Goal: Task Accomplishment & Management: Manage account settings

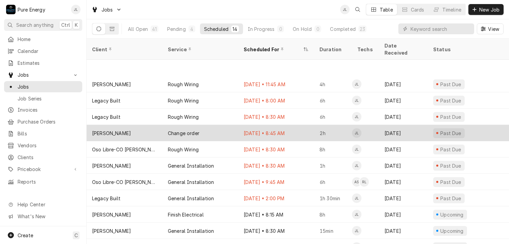
scroll to position [41, 0]
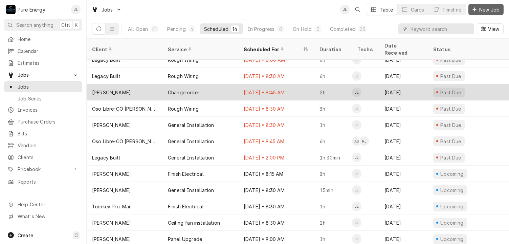
click at [483, 10] on span "New Job" at bounding box center [489, 9] width 23 height 7
drag, startPoint x: 483, startPoint y: 10, endPoint x: 464, endPoint y: 24, distance: 23.5
click at [473, 18] on div "Jobs JL Table Cards Timeline New Job" at bounding box center [298, 9] width 423 height 19
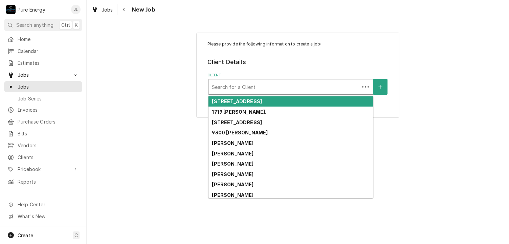
click at [251, 88] on div "Client" at bounding box center [284, 87] width 144 height 12
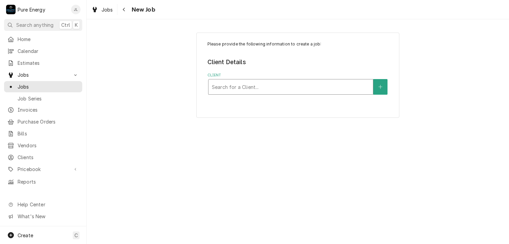
click at [251, 88] on div "Client" at bounding box center [291, 87] width 158 height 12
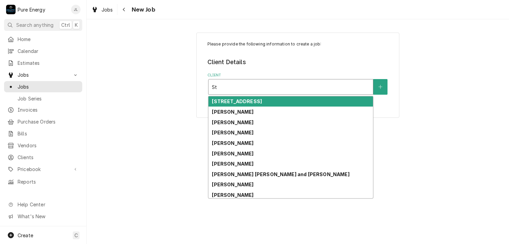
type input "S"
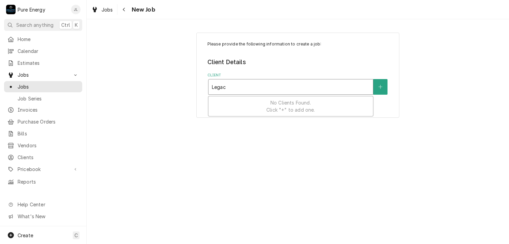
type input "Legacy"
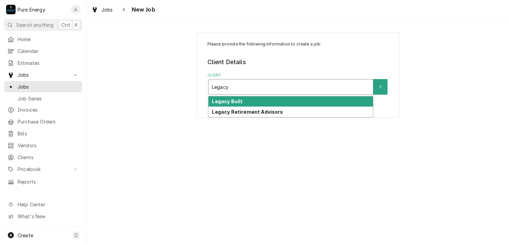
click at [252, 101] on div "Legacy Built" at bounding box center [291, 101] width 165 height 10
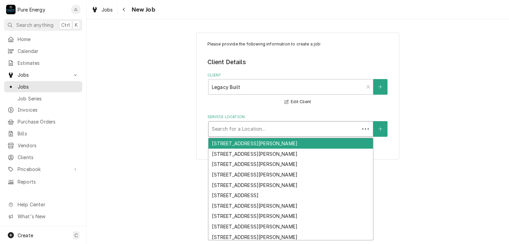
click at [345, 126] on div "Service Location" at bounding box center [284, 129] width 144 height 12
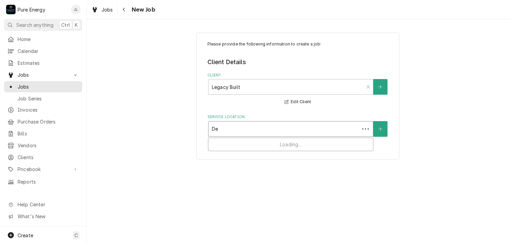
type input "Dee"
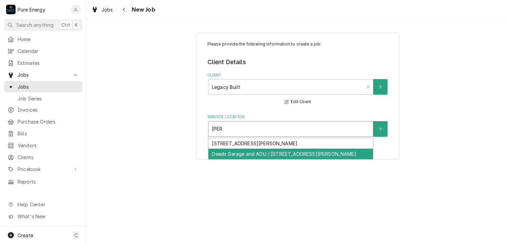
click at [296, 154] on div "Deeds Garage and ADU / 7880 Webster Rd, Creston, CA 93432" at bounding box center [291, 153] width 165 height 10
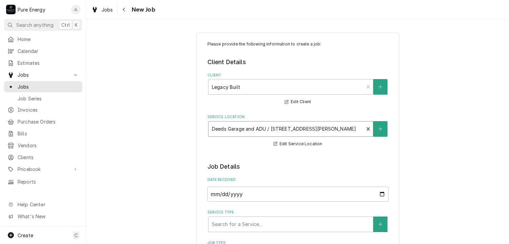
scroll to position [68, 0]
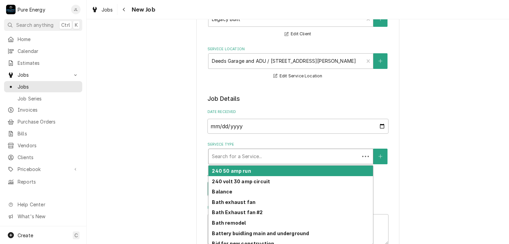
click at [303, 158] on div "Service Type" at bounding box center [284, 156] width 144 height 12
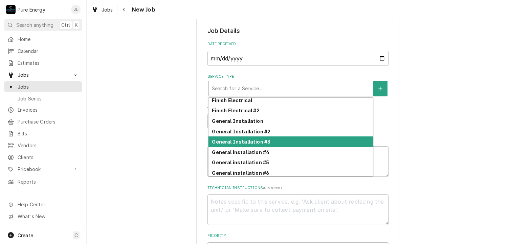
scroll to position [197, 0]
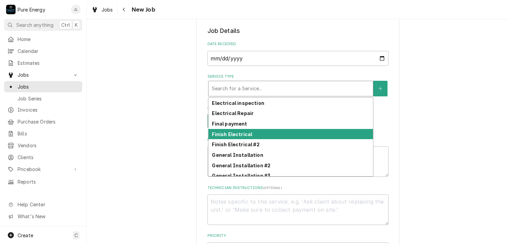
click at [276, 134] on div "Finish Electrical" at bounding box center [291, 134] width 165 height 10
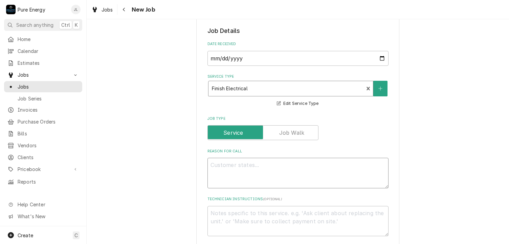
click at [225, 177] on textarea "Reason For Call" at bounding box center [298, 172] width 181 height 30
type textarea "x"
type textarea "F"
type textarea "x"
type textarea "Fl"
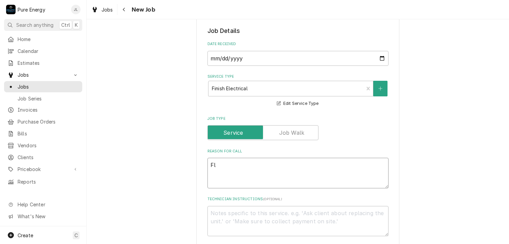
type textarea "x"
type textarea "Fll"
type textarea "x"
type textarea "Fl"
type textarea "x"
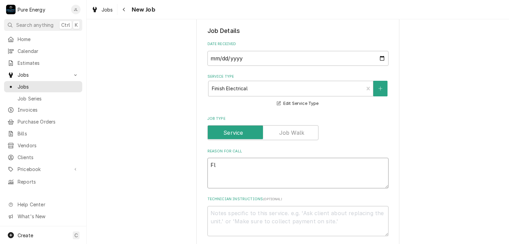
type textarea "Flo"
type textarea "x"
type textarea "Floo"
type textarea "x"
type textarea "Floor"
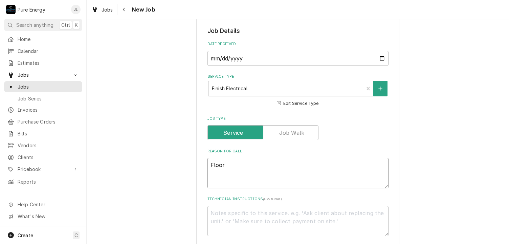
type textarea "x"
type textarea "Floor b"
type textarea "x"
type textarea "Floor bo"
type textarea "x"
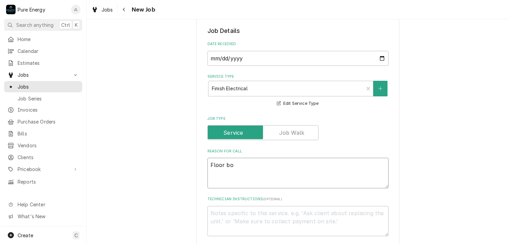
type textarea "Floor box"
type textarea "x"
type textarea "Floor box"
type textarea "x"
type textarea "Floor box c"
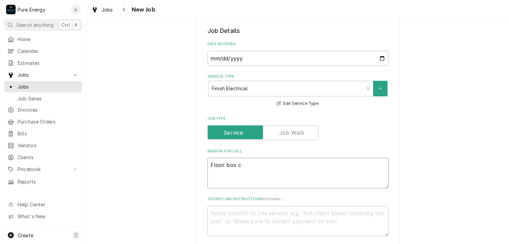
type textarea "x"
type textarea "Floor box co"
type textarea "x"
type textarea "Floor box cov"
type textarea "x"
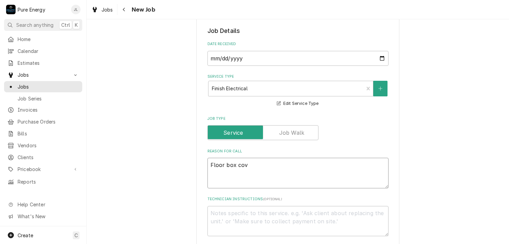
type textarea "Floor box cove"
type textarea "x"
type textarea "Floor box cover"
type textarea "x"
type textarea "Floor box covers"
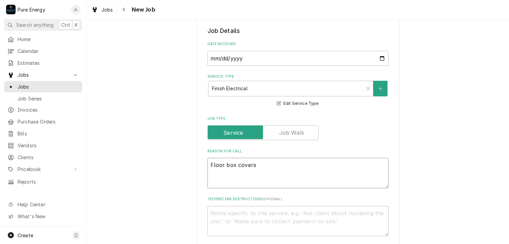
type textarea "x"
type textarea "Floor box covers"
type textarea "x"
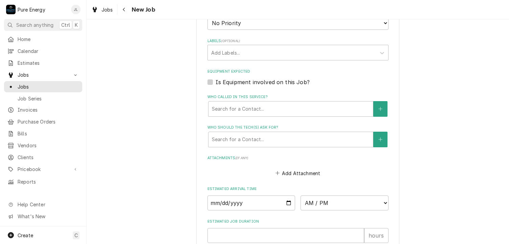
scroll to position [508, 0]
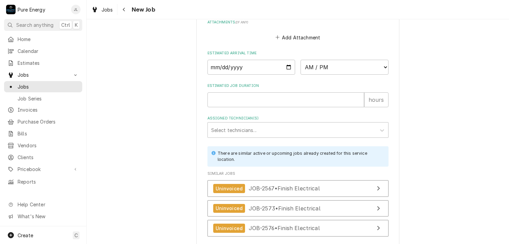
type textarea "Floor box covers"
click at [288, 65] on input "Date" at bounding box center [252, 67] width 88 height 15
type input "2025-09-22"
type textarea "x"
click at [384, 67] on select "AM / PM 6:00 AM 6:15 AM 6:30 AM 6:45 AM 7:00 AM 7:15 AM 7:30 AM 7:45 AM 8:00 AM…" at bounding box center [345, 67] width 88 height 15
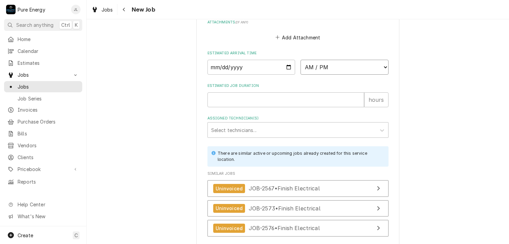
select select "08:15:00"
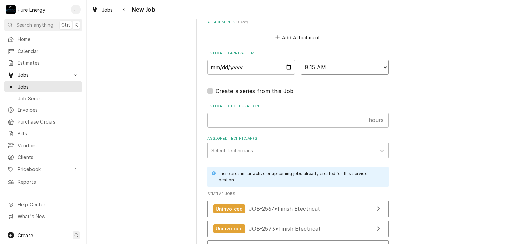
type textarea "x"
click at [383, 66] on select "AM / PM 6:00 AM 6:15 AM 6:30 AM 6:45 AM 7:00 AM 7:15 AM 7:30 AM 7:45 AM 8:00 AM…" at bounding box center [345, 67] width 88 height 15
select select "08:30:00"
click at [301, 60] on select "AM / PM 6:00 AM 6:15 AM 6:30 AM 6:45 AM 7:00 AM 7:15 AM 7:30 AM 7:45 AM 8:00 AM…" at bounding box center [345, 67] width 88 height 15
click at [245, 122] on input "Estimated Job Duration" at bounding box center [286, 119] width 157 height 15
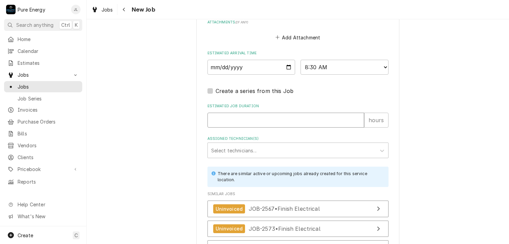
type textarea "x"
type input "1"
type textarea "x"
type input "1.0"
type textarea "x"
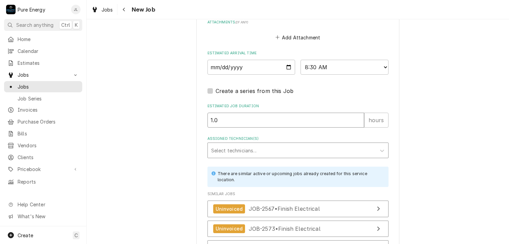
type input "1.0"
click at [282, 148] on div "Assigned Technician(s)" at bounding box center [292, 150] width 162 height 12
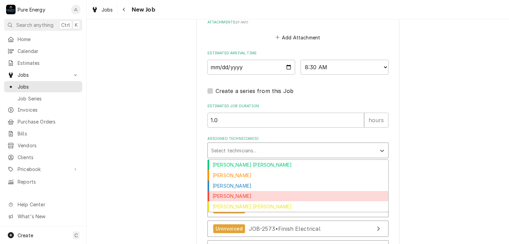
click at [264, 194] on div "James Linnenkamp" at bounding box center [298, 196] width 181 height 10
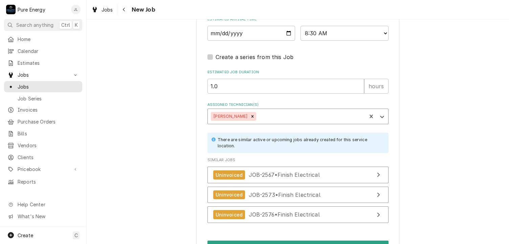
scroll to position [574, 0]
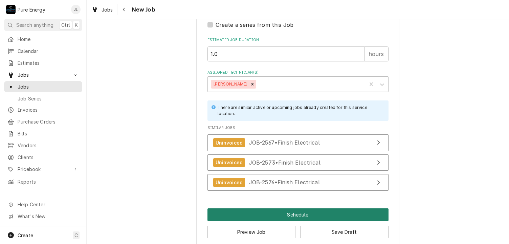
click at [304, 208] on button "Schedule" at bounding box center [298, 214] width 181 height 13
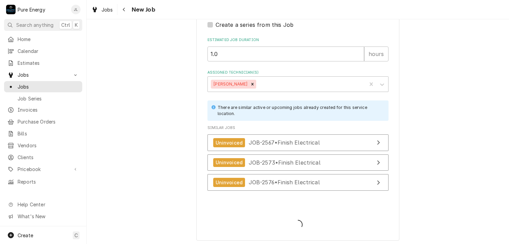
scroll to position [568, 0]
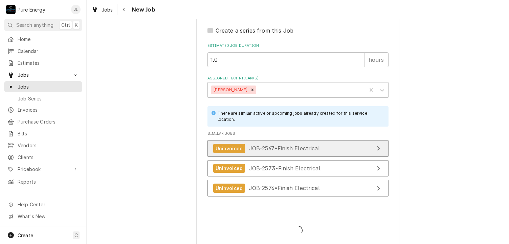
type textarea "x"
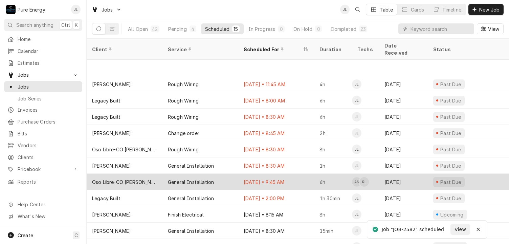
scroll to position [57, 0]
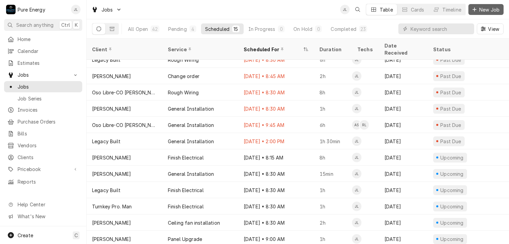
click at [481, 8] on span "New Job" at bounding box center [489, 9] width 23 height 7
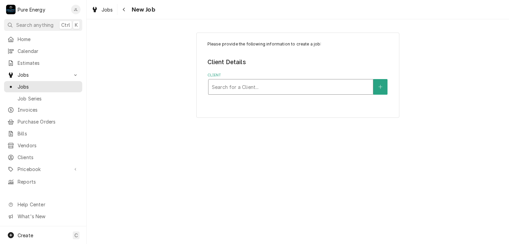
click at [227, 85] on div "Client" at bounding box center [291, 87] width 158 height 12
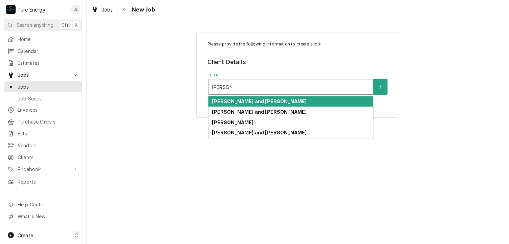
type input "Steve Ca"
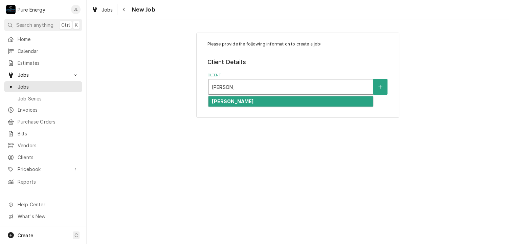
click at [239, 104] on div "Steve Calagna" at bounding box center [291, 101] width 165 height 10
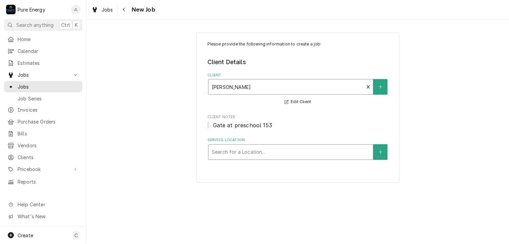
click at [251, 152] on div "Service Location" at bounding box center [291, 152] width 158 height 12
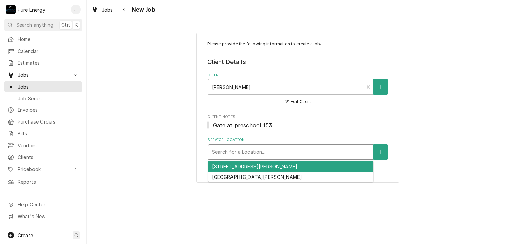
click at [252, 168] on div "1803 Westfield Rd, Paso Robles, CA 93446" at bounding box center [291, 166] width 165 height 10
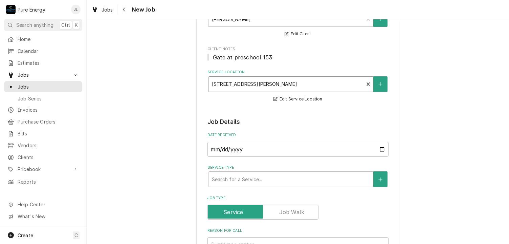
scroll to position [102, 0]
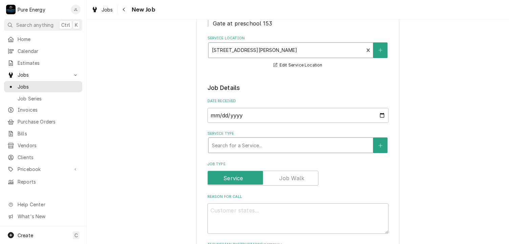
click at [257, 146] on div "Service Type" at bounding box center [291, 145] width 158 height 12
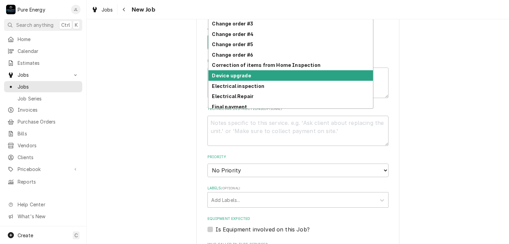
scroll to position [169, 0]
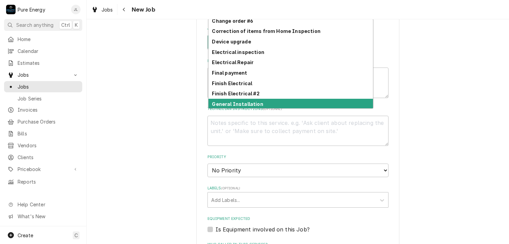
click at [270, 100] on div "General Installation" at bounding box center [291, 104] width 165 height 10
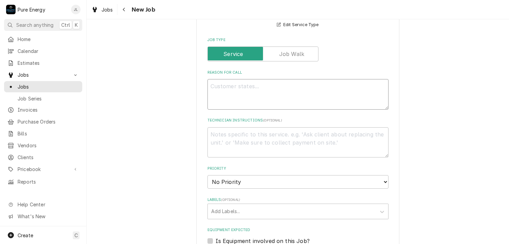
click at [221, 89] on textarea "Reason For Call" at bounding box center [298, 94] width 181 height 30
type textarea "x"
type textarea "H"
type textarea "x"
type textarea "Ha"
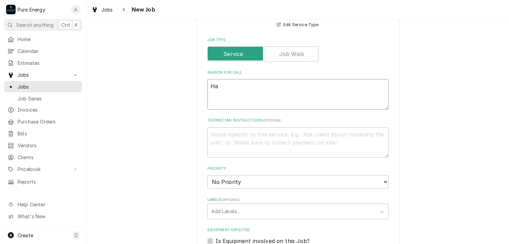
type textarea "x"
type textarea "Has"
type textarea "x"
type textarea "Has"
type textarea "x"
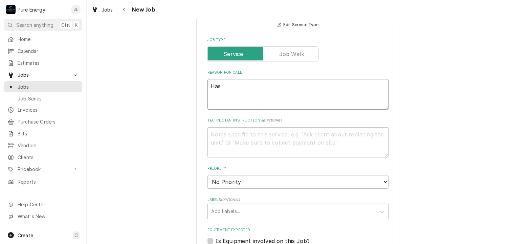
type textarea "Has a"
type textarea "x"
type textarea "Has a"
type textarea "x"
type textarea "Has a n"
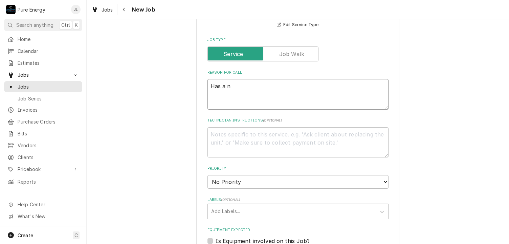
type textarea "x"
type textarea "Has a ne"
type textarea "x"
type textarea "Has a new"
type textarea "x"
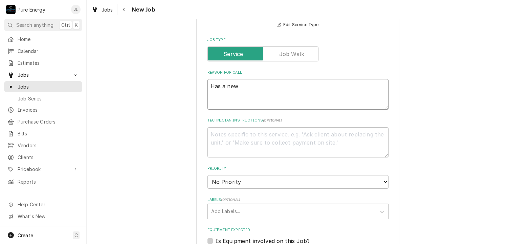
type textarea "Has a new"
type textarea "x"
type textarea "Has a new m"
type textarea "x"
type textarea "Has a new mi"
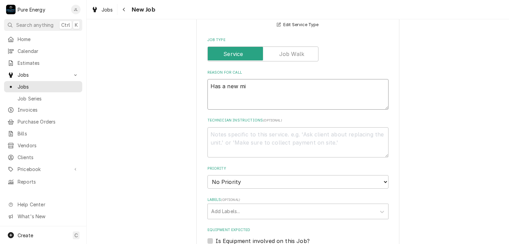
type textarea "x"
type textarea "Has a new miro"
type textarea "x"
type textarea "Has a new mir"
type textarea "x"
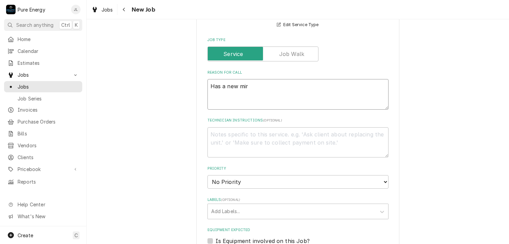
type textarea "Has a new mi"
type textarea "x"
type textarea "Has a new mir"
type textarea "x"
type textarea "Has a new mirc"
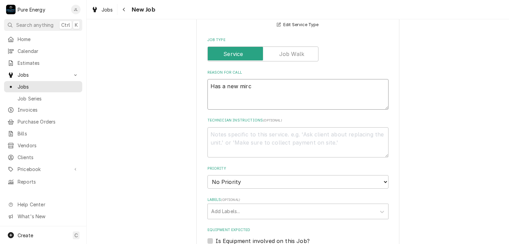
type textarea "x"
type textarea "Has a new mirco"
type textarea "x"
type textarea "Has a new mirc"
type textarea "x"
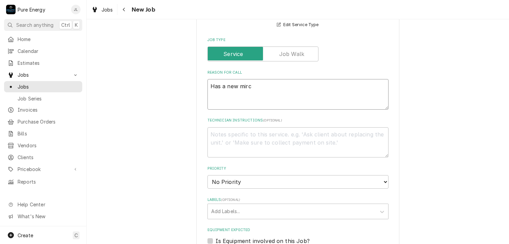
type textarea "Has a new mir"
type textarea "x"
type textarea "Has a new mi"
type textarea "x"
type textarea "Has a new mic"
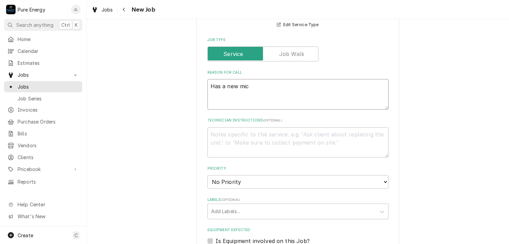
type textarea "x"
type textarea "Has a new micr"
type textarea "x"
type textarea "Has a new micro"
type textarea "x"
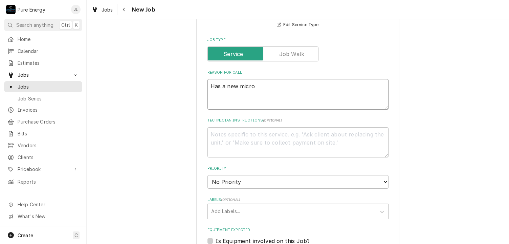
type textarea "Has a new micro."
type textarea "x"
type textarea "Has a new micro."
type textarea "x"
type textarea "Has a new micro."
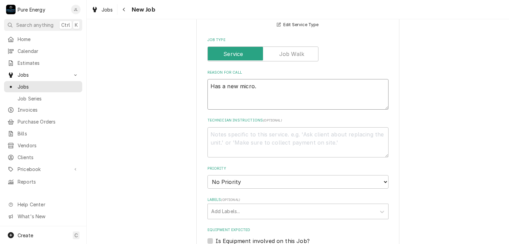
type textarea "x"
type textarea "Has a new micro. W"
type textarea "x"
type textarea "Has a new micro."
type textarea "x"
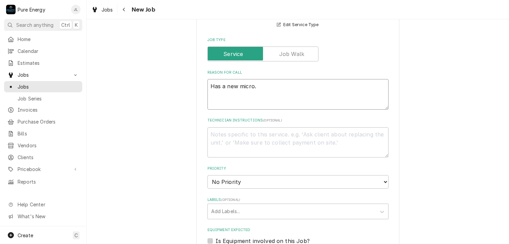
type textarea "Has a new micro. C"
type textarea "x"
type textarea "Has a new micro. Co"
type textarea "x"
type textarea "Has a new micro. Cor"
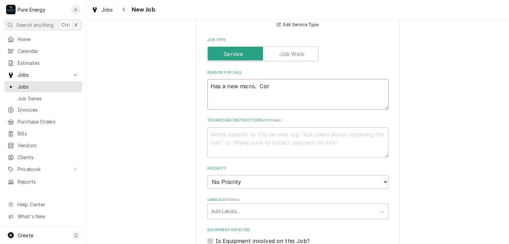
type textarea "x"
type textarea "Has a new micro. Cord"
type textarea "x"
type textarea "Has a new micro. Cord w"
type textarea "x"
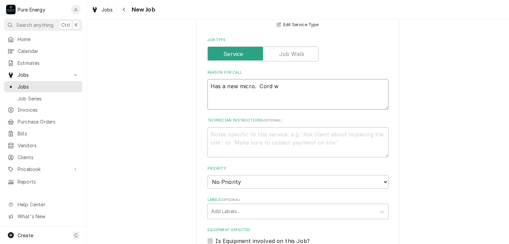
type textarea "Has a new micro. Cord wo"
type textarea "x"
type textarea "Has a new micro. Cord won"
type textarea "x"
type textarea "Has a new micro. Cord won'"
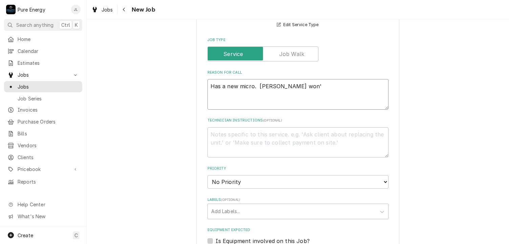
type textarea "x"
type textarea "Has a new micro. Cord won't"
type textarea "x"
type textarea "Has a new micro. Cord won't"
type textarea "x"
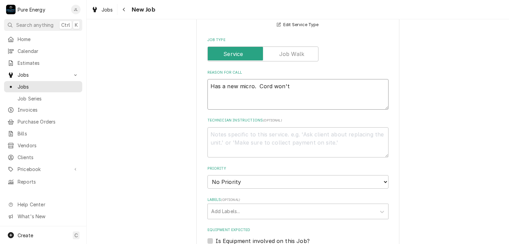
type textarea "Has a new micro. Cord won't r"
type textarea "x"
type textarea "Has a new micro. Cord won't re"
type textarea "x"
type textarea "Has a new micro. Cord won't rea"
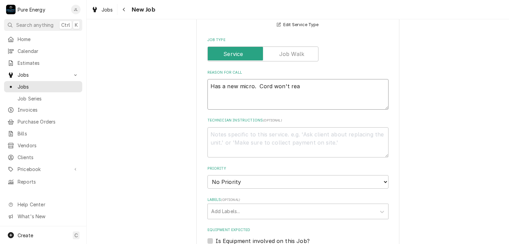
type textarea "x"
type textarea "Has a new micro. Cord won't reac"
type textarea "x"
type textarea "Has a new micro. Cord won't reach"
type textarea "x"
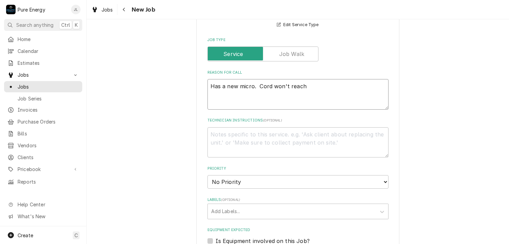
type textarea "Has a new micro. Cord won't reach"
type textarea "x"
type textarea "Has a new micro. Cord won't reach t"
type textarea "x"
type textarea "Has a new micro. Cord won't reach th"
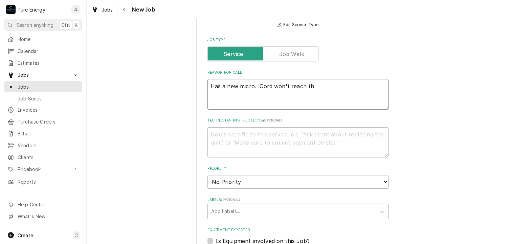
type textarea "x"
type textarea "Has a new micro. Cord won't reach the"
type textarea "x"
type textarea "Has a new micro. Cord won't reach the o"
type textarea "x"
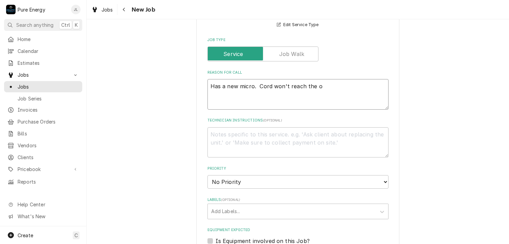
type textarea "Has a new micro. Cord won't reach the ou"
type textarea "x"
type textarea "Has a new micro. Cord won't reach the out"
type textarea "x"
type textarea "Has a new micro. Cord won't reach the outl"
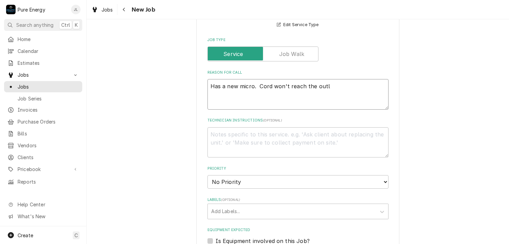
type textarea "x"
type textarea "Has a new micro. Cord won't reach the outle"
type textarea "x"
type textarea "Has a new micro. Cord won't reach the outlet"
type textarea "x"
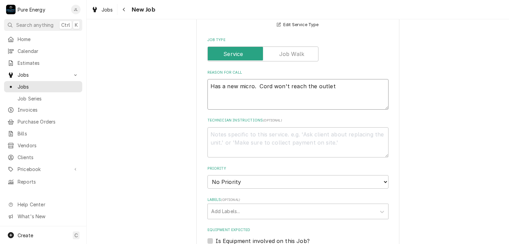
type textarea "Has a new micro. Cord won't reach the outlet."
type textarea "x"
type textarea "Has a new micro. Cord won't reach the outlet."
type textarea "x"
type textarea "Has a new micro. Cord won't reach the outlet."
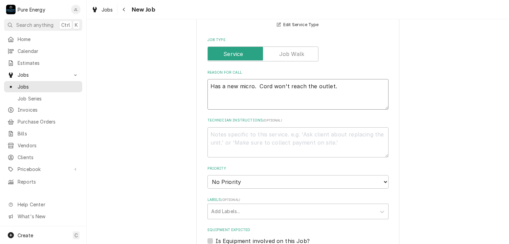
type textarea "x"
type textarea "Has a new micro. Cord won't reach the outlet. N"
type textarea "x"
type textarea "Has a new micro. Cord won't reach the outlet. Ne"
type textarea "x"
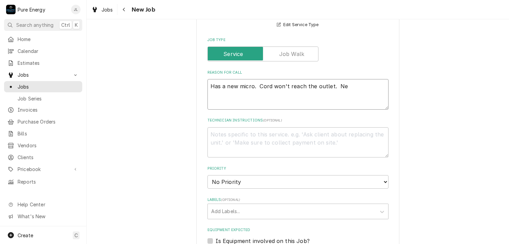
type textarea "Has a new micro. Cord won't reach the outlet. Nee"
type textarea "x"
type textarea "Has a new micro. Cord won't reach the outlet. Need"
type textarea "x"
type textarea "Has a new micro. Cord won't reach the outlet. Need to"
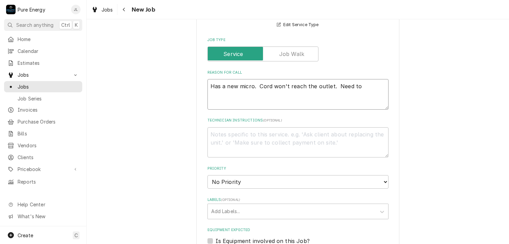
type textarea "x"
type textarea "Has a new micro. Cord won't reach the outlet. Need to"
type textarea "x"
type textarea "Has a new micro. Cord won't reach the outlet. Need to e"
type textarea "x"
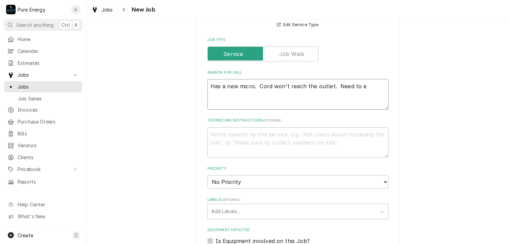
type textarea "Has a new micro. Cord won't reach the outlet. Need to"
type textarea "x"
type textarea "Has a new micro. Cord won't reach the outlet. Need to m"
type textarea "x"
type textarea "Has a new micro. Cord won't reach the outlet. Need to mo"
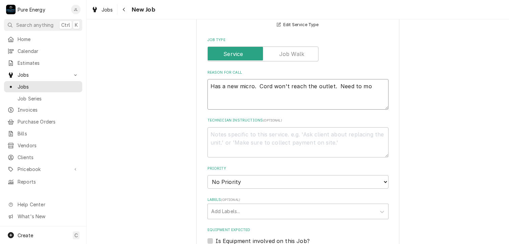
type textarea "x"
type textarea "Has a new micro. Cord won't reach the outlet. Need to mov"
type textarea "x"
type textarea "Has a new micro. Cord won't reach the outlet. Need to move"
type textarea "x"
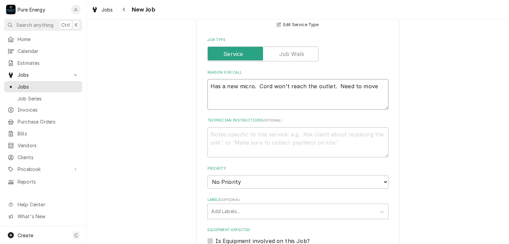
type textarea "Has a new micro. Cord won't reach the outlet. Need to move"
type textarea "x"
type textarea "Has a new micro. Cord won't reach the outlet. Need to move i"
type textarea "x"
type textarea "Has a new micro. Cord won't reach the outlet. Need to move it"
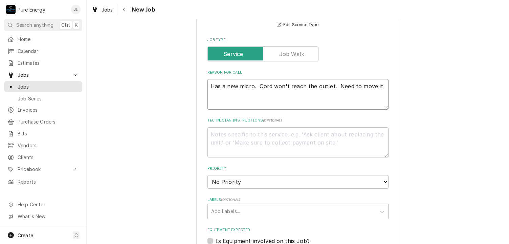
type textarea "x"
type textarea "Has a new micro. Cord won't reach the outlet. Need to move it."
type textarea "x"
type textarea "Has a new micro. Cord won't reach the outlet. Need to move it."
type textarea "x"
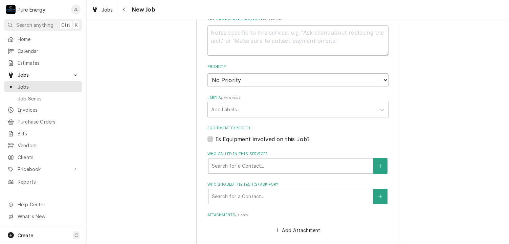
scroll to position [474, 0]
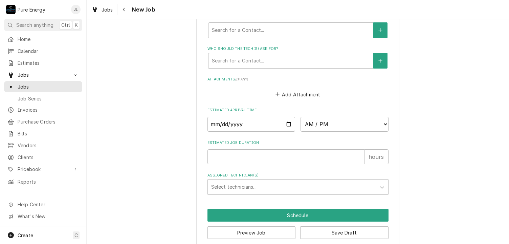
type textarea "Has a new micro. Cord won't reach the outlet. Need to move it."
click at [286, 123] on input "Date" at bounding box center [252, 124] width 88 height 15
type textarea "x"
type input "2025-09-22"
type textarea "x"
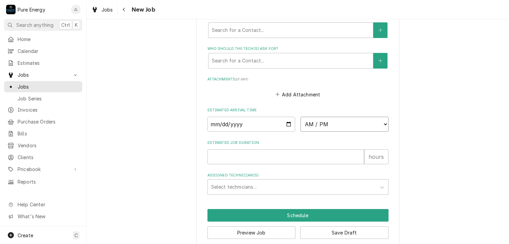
click at [382, 122] on select "AM / PM 6:00 AM 6:15 AM 6:30 AM 6:45 AM 7:00 AM 7:15 AM 7:30 AM 7:45 AM 8:00 AM…" at bounding box center [345, 124] width 88 height 15
select select "10:15:00"
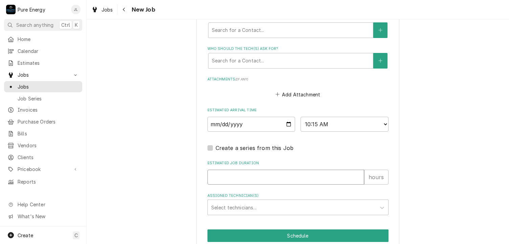
click at [226, 178] on input "Estimated Job Duration" at bounding box center [286, 176] width 157 height 15
type textarea "x"
type input "1"
type textarea "x"
type input "1.5"
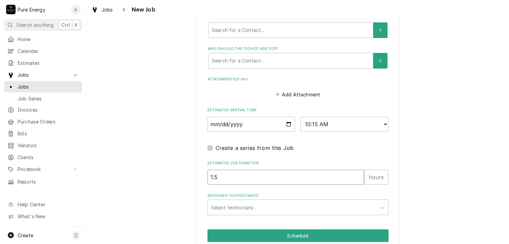
type textarea "x"
type input "1.5"
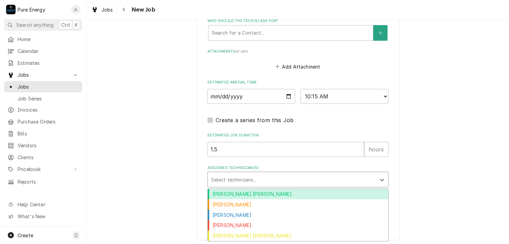
click at [259, 182] on div "Assigned Technician(s)" at bounding box center [292, 179] width 162 height 12
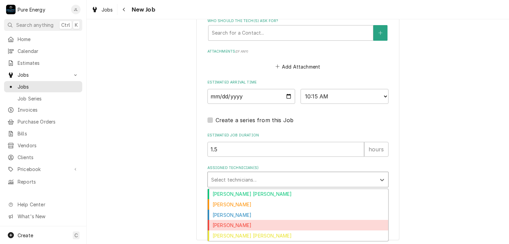
click at [270, 225] on div "James Linnenkamp" at bounding box center [298, 224] width 181 height 10
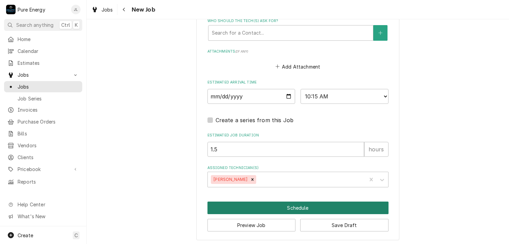
click at [322, 206] on button "Schedule" at bounding box center [298, 207] width 181 height 13
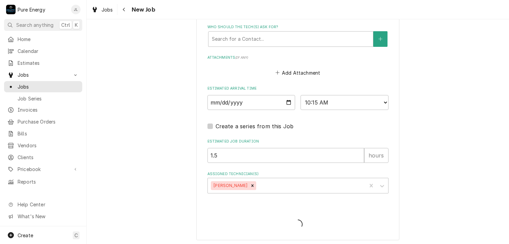
type textarea "x"
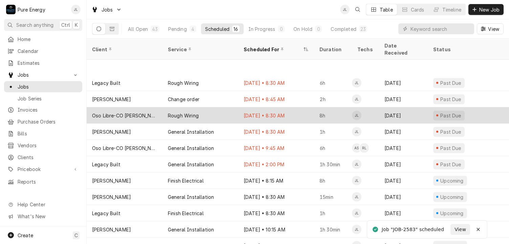
scroll to position [73, 0]
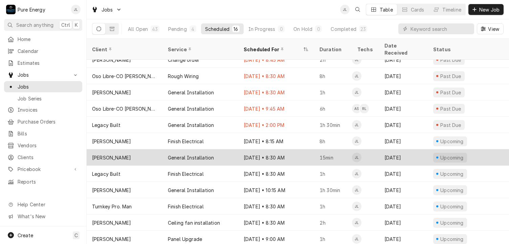
click at [305, 149] on div "Sep 22 • 8:30 AM" at bounding box center [276, 157] width 76 height 16
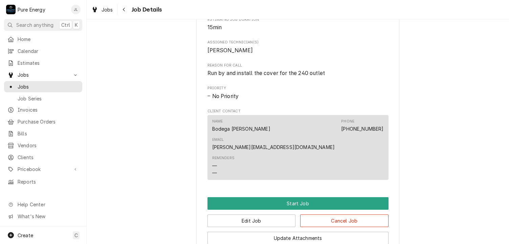
scroll to position [359, 0]
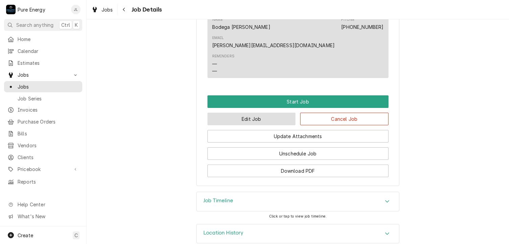
click at [264, 112] on button "Edit Job" at bounding box center [252, 118] width 88 height 13
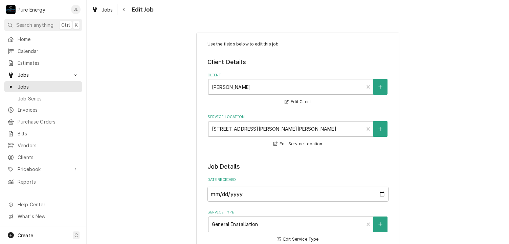
type textarea "x"
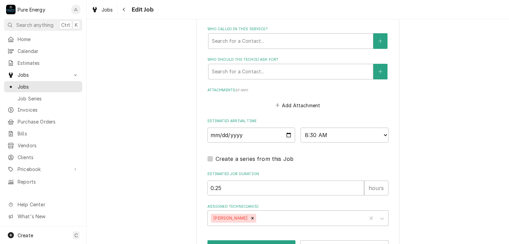
scroll to position [462, 0]
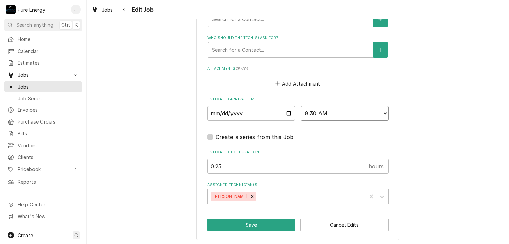
click at [384, 112] on select "AM / PM 6:00 AM 6:15 AM 6:30 AM 6:45 AM 7:00 AM 7:15 AM 7:30 AM 7:45 AM 8:00 AM…" at bounding box center [345, 113] width 88 height 15
select select "10:15:00"
click at [301, 106] on select "AM / PM 6:00 AM 6:15 AM 6:30 AM 6:45 AM 7:00 AM 7:15 AM 7:30 AM 7:45 AM 8:00 AM…" at bounding box center [345, 113] width 88 height 15
type textarea "x"
click at [383, 112] on select "AM / PM 6:00 AM 6:15 AM 6:30 AM 6:45 AM 7:00 AM 7:15 AM 7:30 AM 7:45 AM 8:00 AM…" at bounding box center [345, 113] width 88 height 15
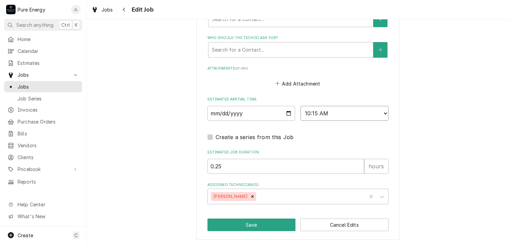
select select "12:00:00"
click at [301, 106] on select "AM / PM 6:00 AM 6:15 AM 6:30 AM 6:45 AM 7:00 AM 7:15 AM 7:30 AM 7:45 AM 8:00 AM…" at bounding box center [345, 113] width 88 height 15
click at [254, 223] on button "Save" at bounding box center [252, 224] width 88 height 13
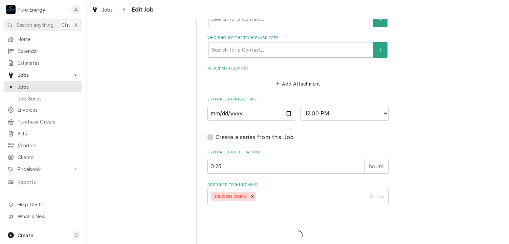
type textarea "x"
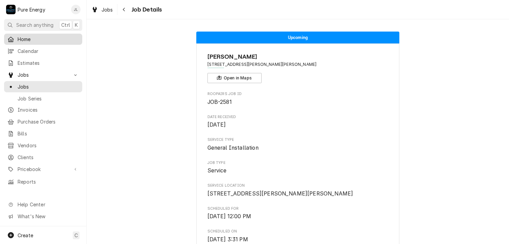
click at [44, 34] on link "Home" at bounding box center [43, 39] width 78 height 11
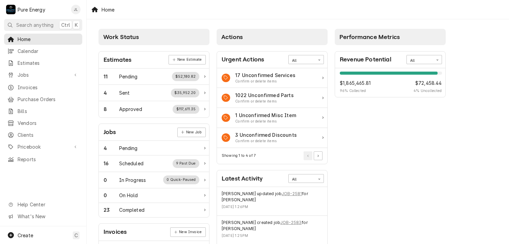
click at [240, 13] on div "Home" at bounding box center [298, 9] width 423 height 19
click at [155, 75] on div "11 Pending $52,180.82" at bounding box center [152, 76] width 96 height 9
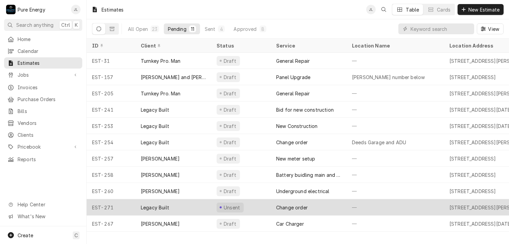
click at [390, 203] on div "—" at bounding box center [396, 207] width 98 height 16
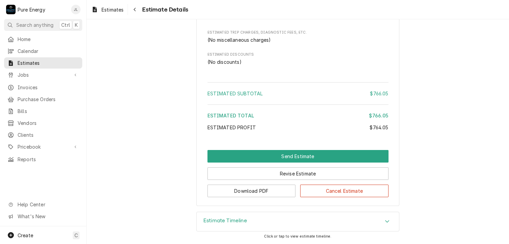
scroll to position [991, 0]
click at [327, 195] on button "Cancel Estimate" at bounding box center [344, 190] width 88 height 13
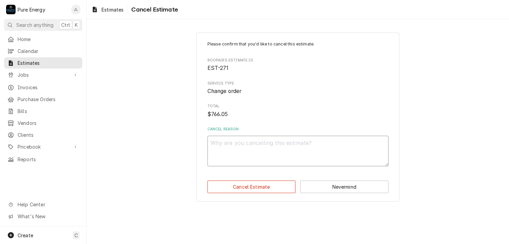
click at [271, 147] on textarea "Cancel Reason" at bounding box center [298, 150] width 181 height 30
type textarea "x"
type textarea "Wo"
type textarea "x"
type textarea "Wor"
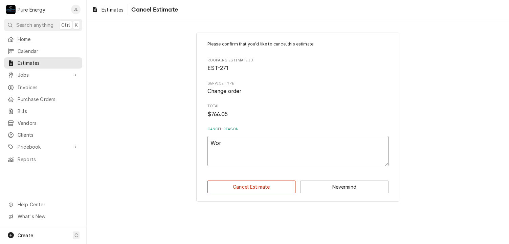
type textarea "x"
type textarea "Work"
type textarea "x"
type textarea "Work"
type textarea "x"
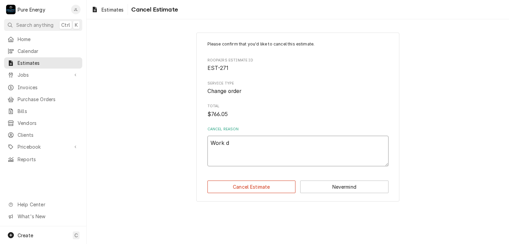
type textarea "Work do"
type textarea "x"
type textarea "Work don"
type textarea "x"
type textarea "Work do"
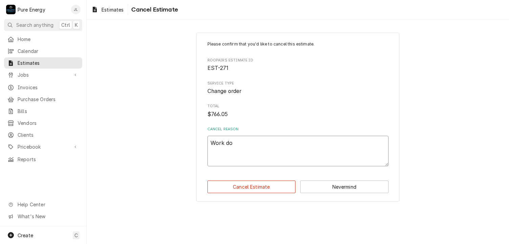
type textarea "x"
type textarea "Work d"
type textarea "x"
type textarea "Work"
type textarea "x"
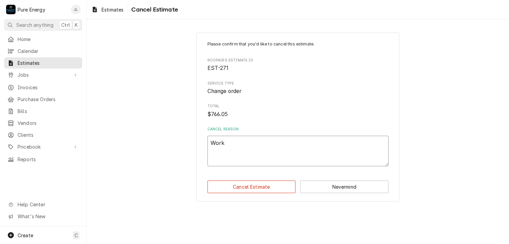
type textarea "Work i"
type textarea "x"
type textarea "Work is"
type textarea "x"
type textarea "Work is do"
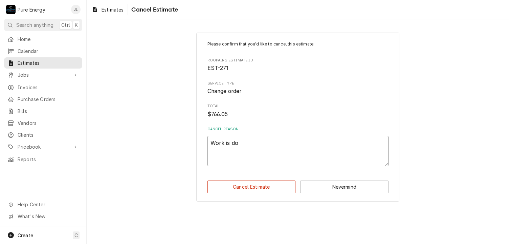
type textarea "x"
type textarea "Work is don"
type textarea "x"
type textarea "Work is done"
click at [265, 183] on button "Cancel Estimate" at bounding box center [252, 186] width 88 height 13
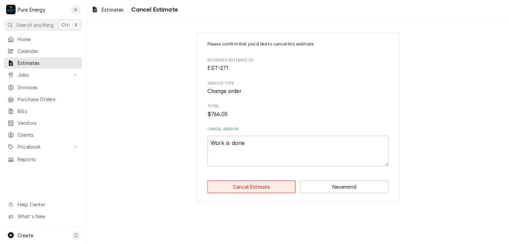
type textarea "x"
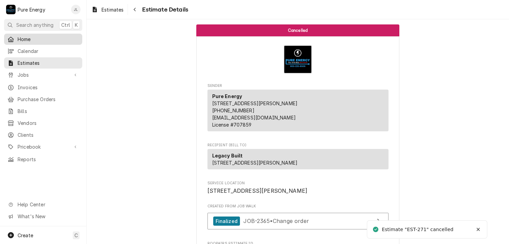
click at [51, 36] on span "Home" at bounding box center [48, 39] width 61 height 7
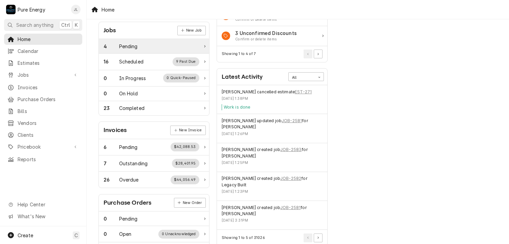
scroll to position [34, 0]
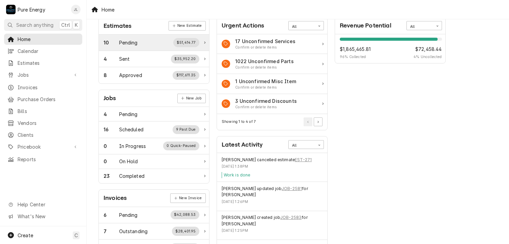
click at [138, 42] on div "Pending" at bounding box center [128, 42] width 19 height 7
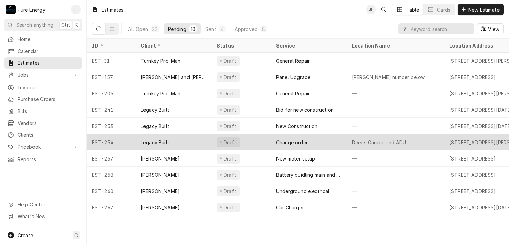
click at [438, 139] on div "Deeds Garage and ADU" at bounding box center [396, 142] width 98 height 16
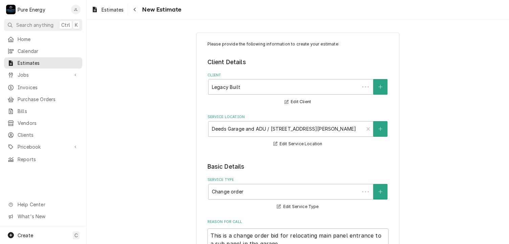
type textarea "x"
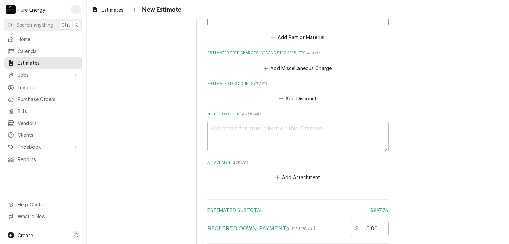
scroll to position [1297, 0]
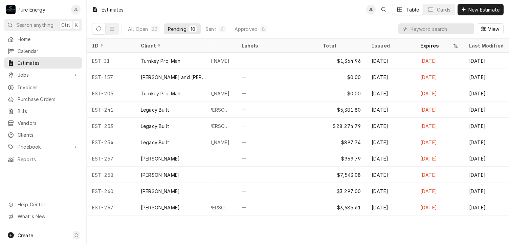
scroll to position [0, 309]
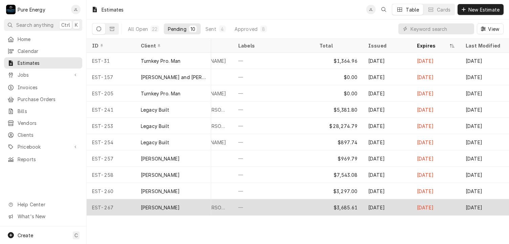
click at [268, 202] on div "—" at bounding box center [273, 207] width 81 height 16
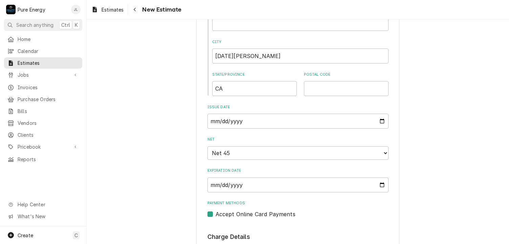
scroll to position [446, 0]
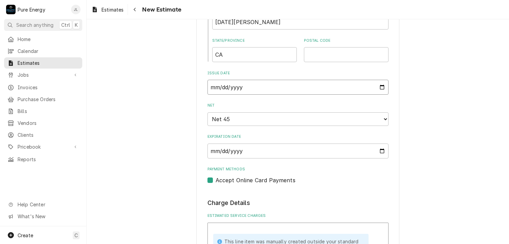
click at [379, 86] on input "[DATE]" at bounding box center [298, 87] width 181 height 15
type textarea "x"
type input "[DATE]"
click at [379, 84] on input "[DATE]" at bounding box center [298, 87] width 181 height 15
type textarea "x"
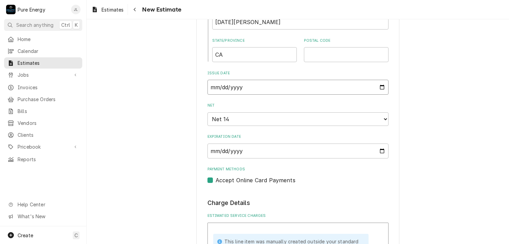
type input "[DATE]"
type textarea "x"
click at [380, 88] on input "[DATE]" at bounding box center [298, 87] width 181 height 15
type input "[DATE]"
click at [383, 115] on select "Choose payment terms... Net -37 Same Day Net 7 Net 14 Net 21 Net 30 Net 45 Net …" at bounding box center [298, 119] width 181 height 14
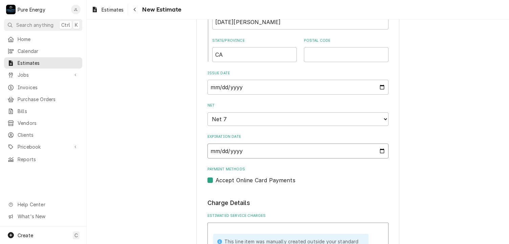
click at [382, 150] on input "[DATE]" at bounding box center [298, 150] width 181 height 15
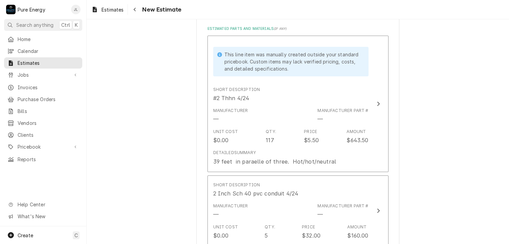
scroll to position [816, 0]
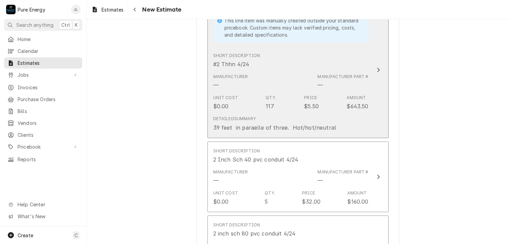
click at [304, 72] on div "Manufacturer — Manufacturer Part # —" at bounding box center [290, 81] width 155 height 21
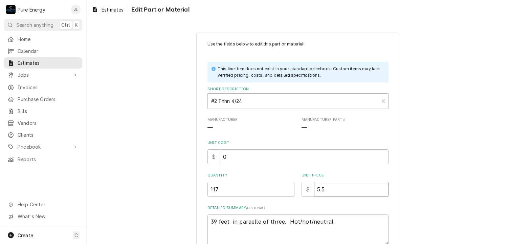
click at [327, 192] on input "5.5" at bounding box center [351, 189] width 75 height 15
click at [327, 191] on input "5.5" at bounding box center [351, 189] width 75 height 15
type textarea "x"
type input "5"
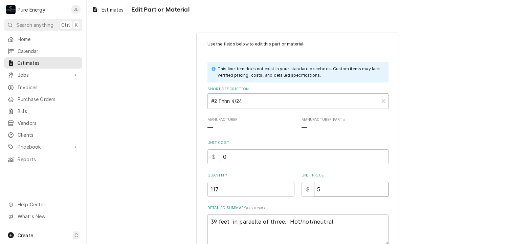
type textarea "x"
type input "6"
type textarea "x"
type input "6.0"
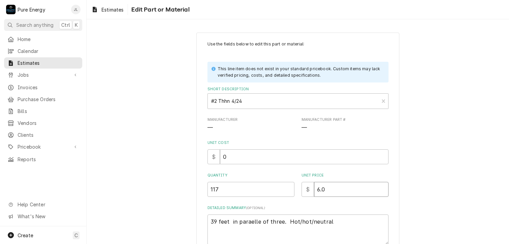
type textarea "x"
type input "6.09"
type textarea "x"
type input "6.09"
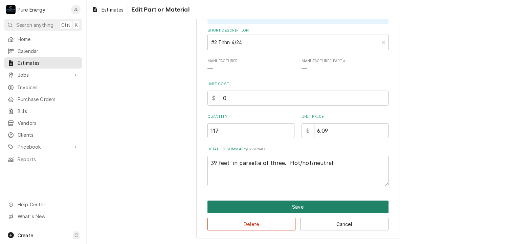
click at [316, 203] on button "Save" at bounding box center [298, 206] width 181 height 13
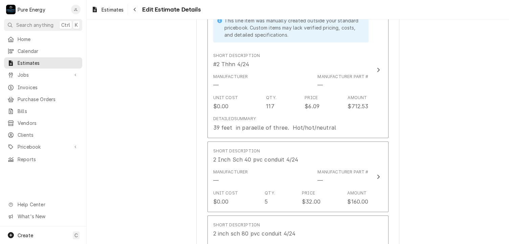
scroll to position [807, 0]
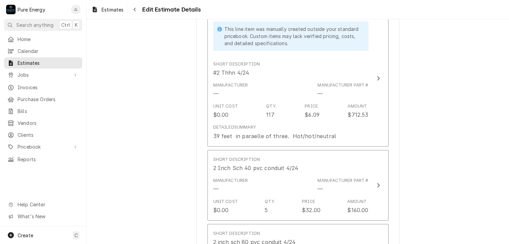
type textarea "x"
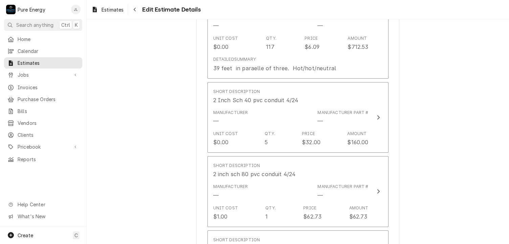
scroll to position [909, 0]
